Goal: Entertainment & Leisure: Browse casually

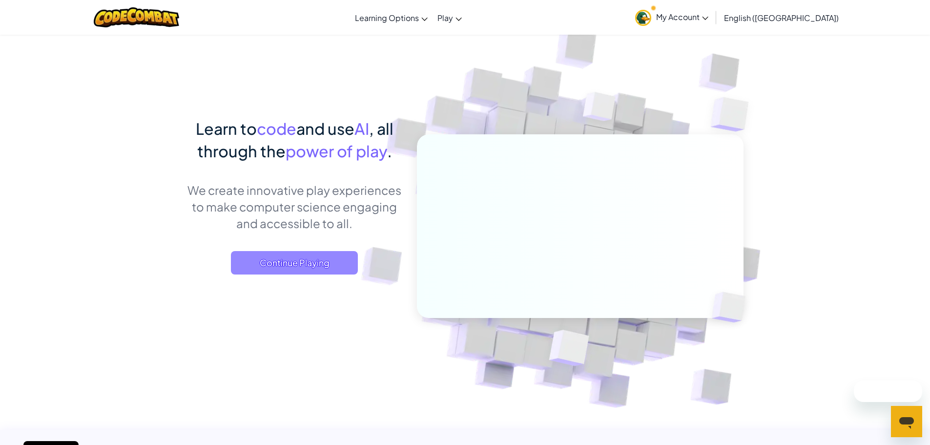
click at [305, 270] on span "Continue Playing" at bounding box center [294, 262] width 127 height 23
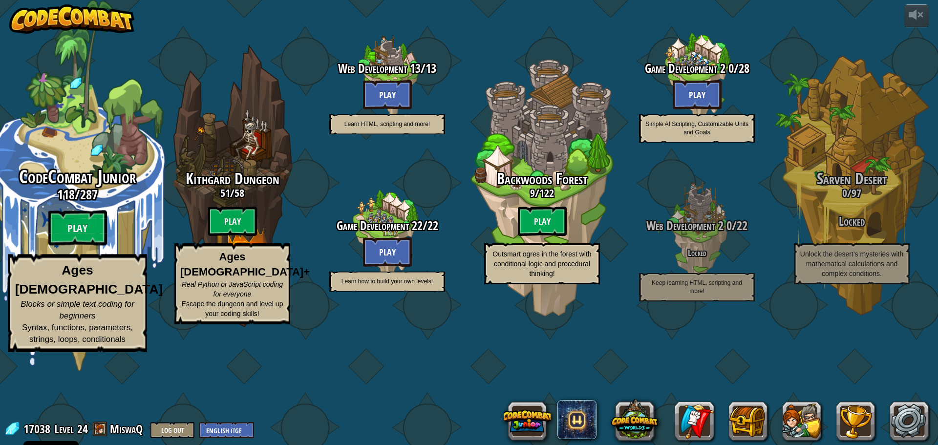
click at [75, 213] on div "CodeCombat Junior 118 / 287 Play Ages [DEMOGRAPHIC_DATA] Blocks or simple text …" at bounding box center [77, 186] width 186 height 372
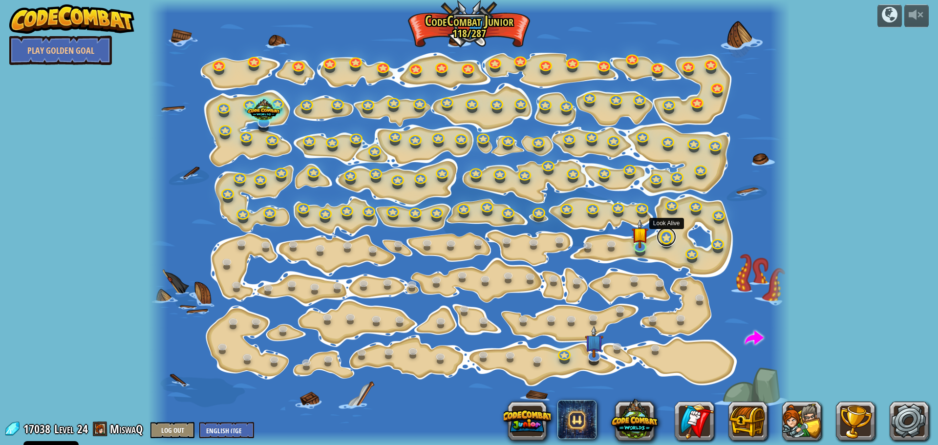
click at [667, 242] on link at bounding box center [666, 237] width 20 height 20
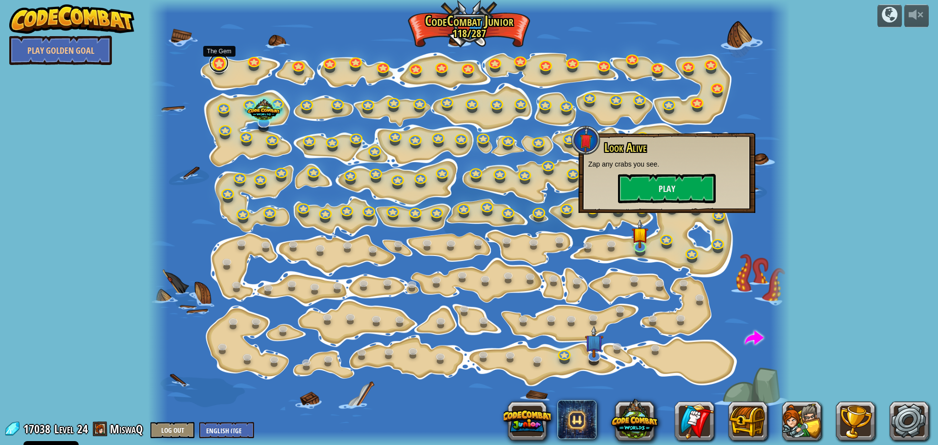
click at [223, 66] on link at bounding box center [219, 63] width 20 height 20
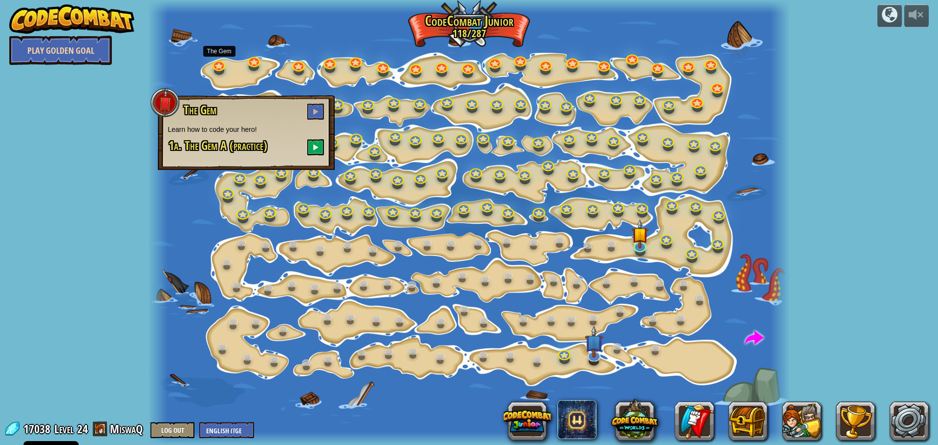
click at [82, 50] on link "Play Golden Goal" at bounding box center [60, 50] width 103 height 29
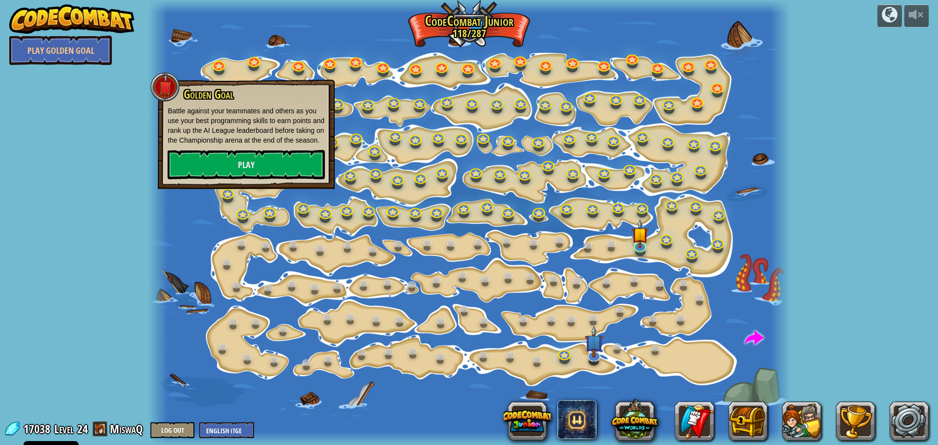
click at [307, 26] on div at bounding box center [468, 222] width 641 height 445
